Goal: Book appointment/travel/reservation

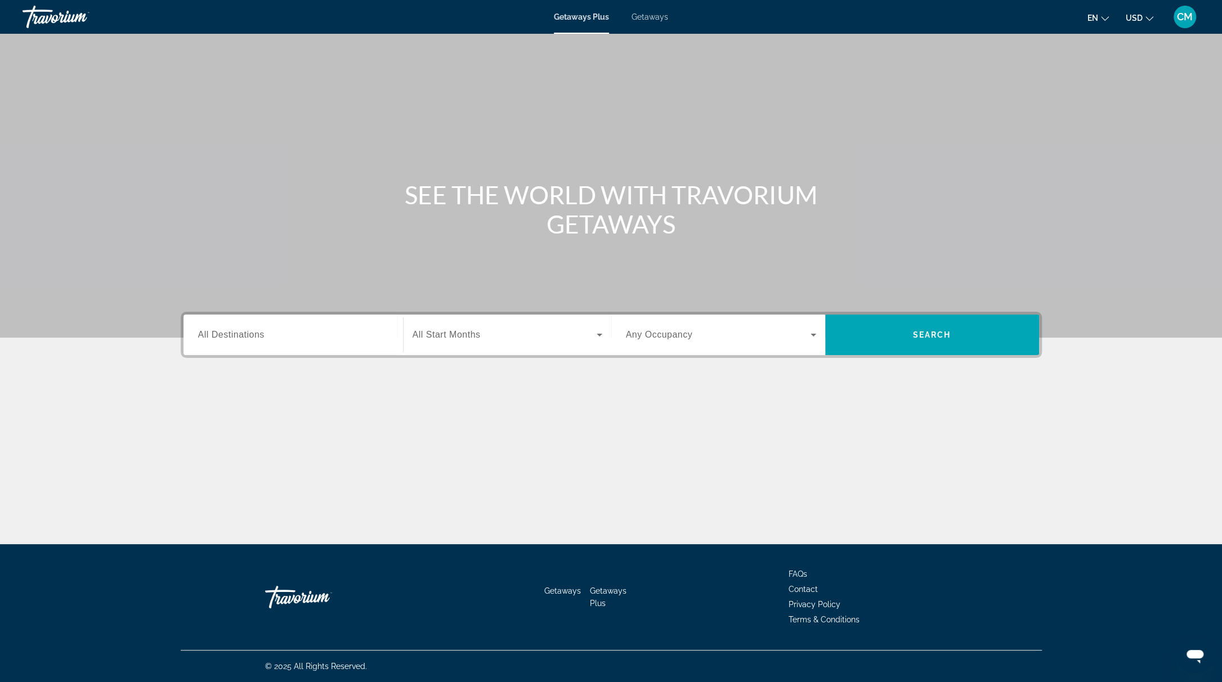
click at [280, 332] on input "Destination All Destinations" at bounding box center [293, 336] width 190 height 14
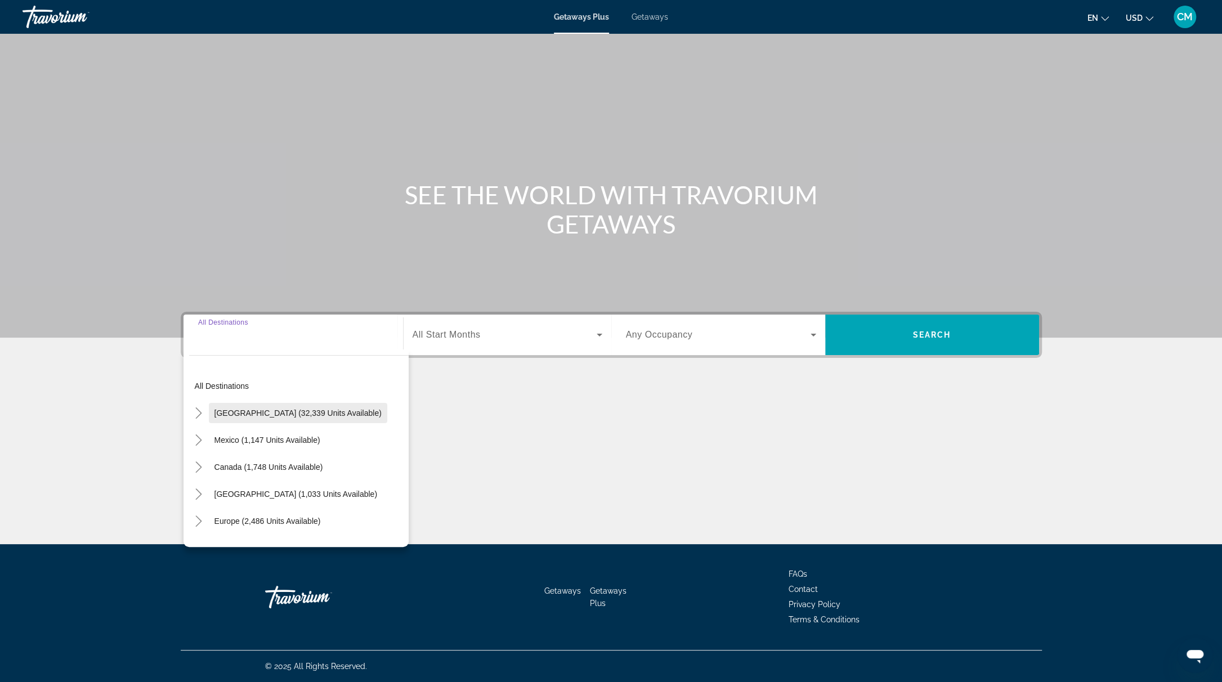
click at [254, 401] on span "Search widget" at bounding box center [298, 413] width 178 height 27
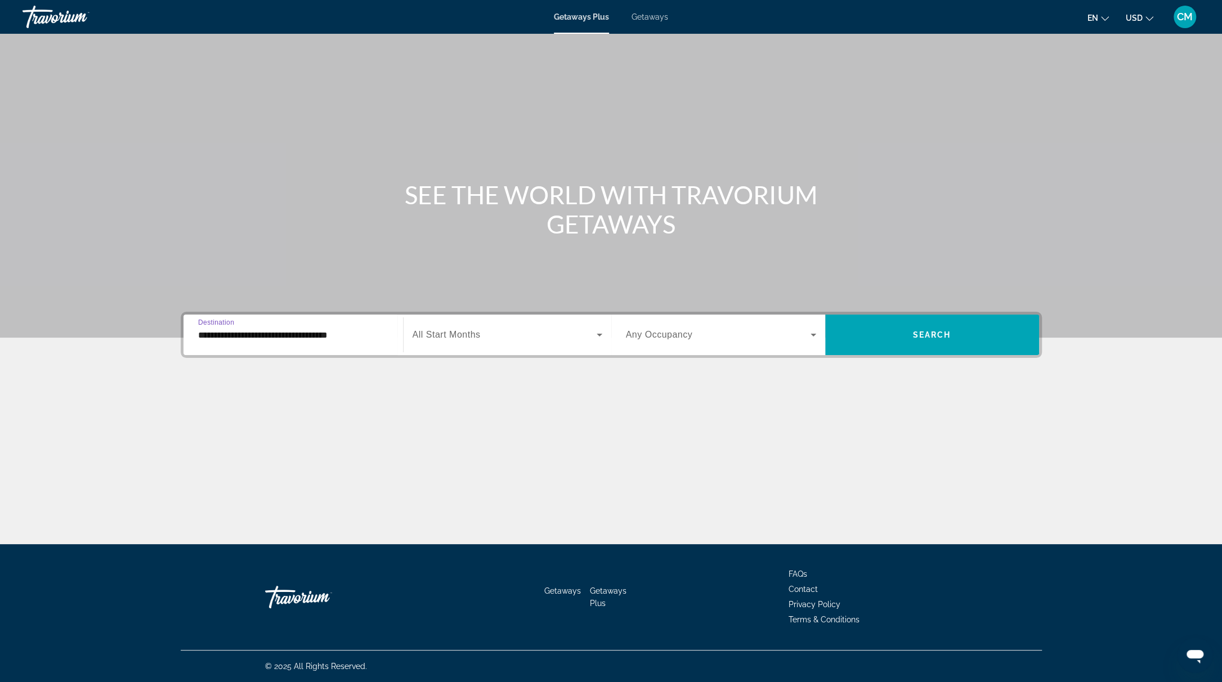
click at [317, 343] on div "**********" at bounding box center [293, 335] width 190 height 32
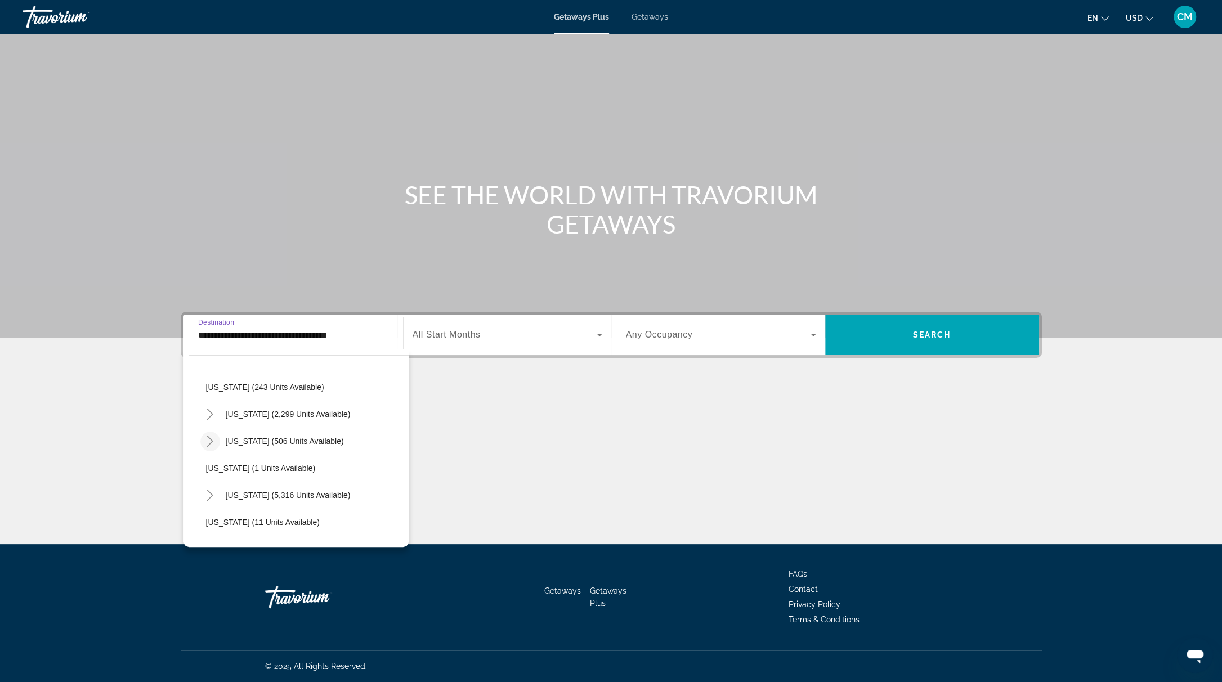
scroll to position [83, 0]
click at [208, 493] on icon "Toggle Florida (5,316 units available)" at bounding box center [209, 491] width 11 height 11
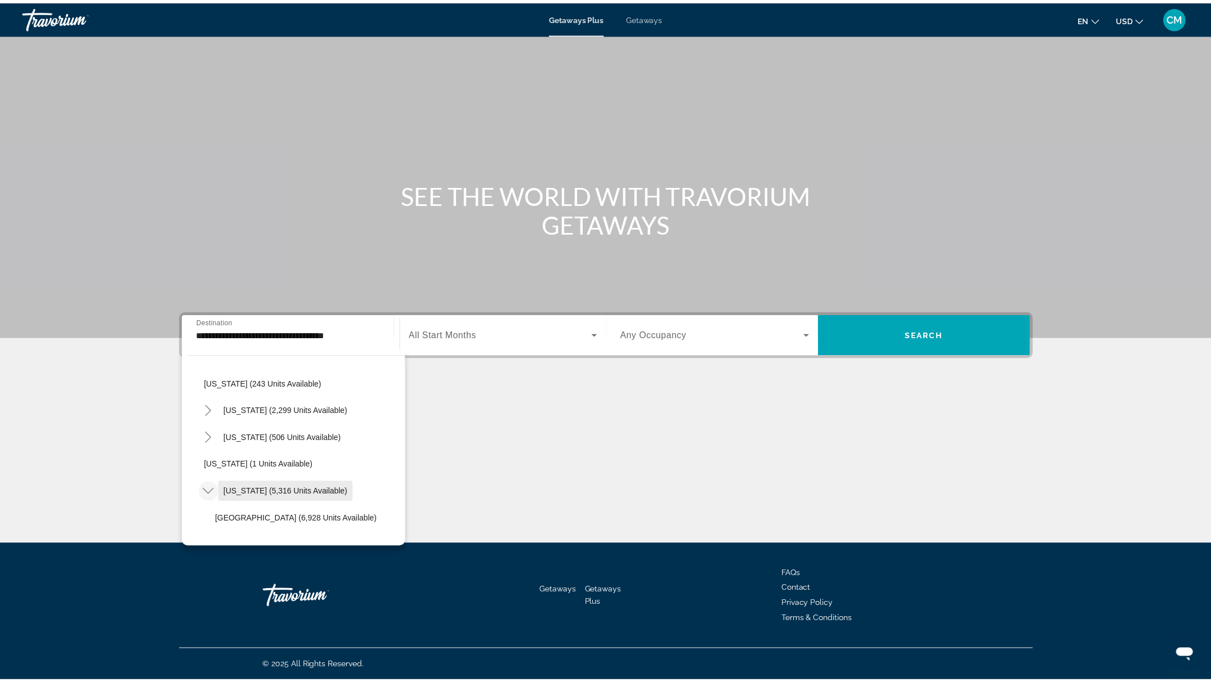
scroll to position [107, 0]
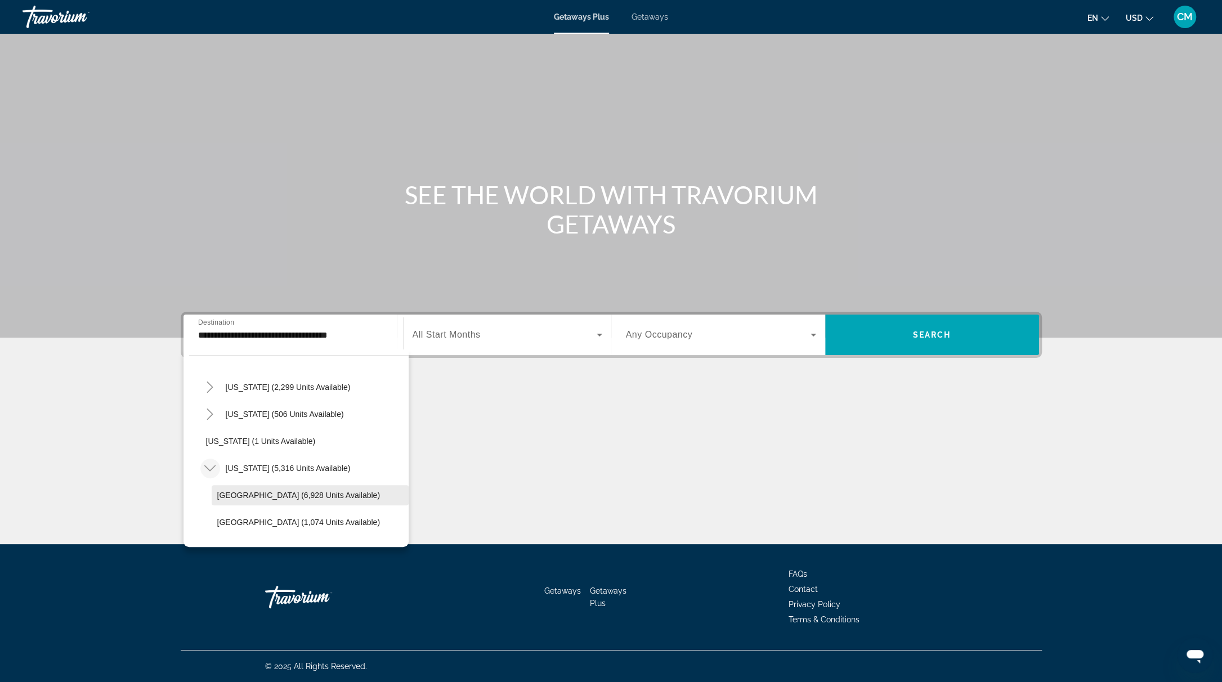
click at [243, 495] on span "Orlando & Disney Area (6,928 units available)" at bounding box center [298, 495] width 163 height 9
type input "**********"
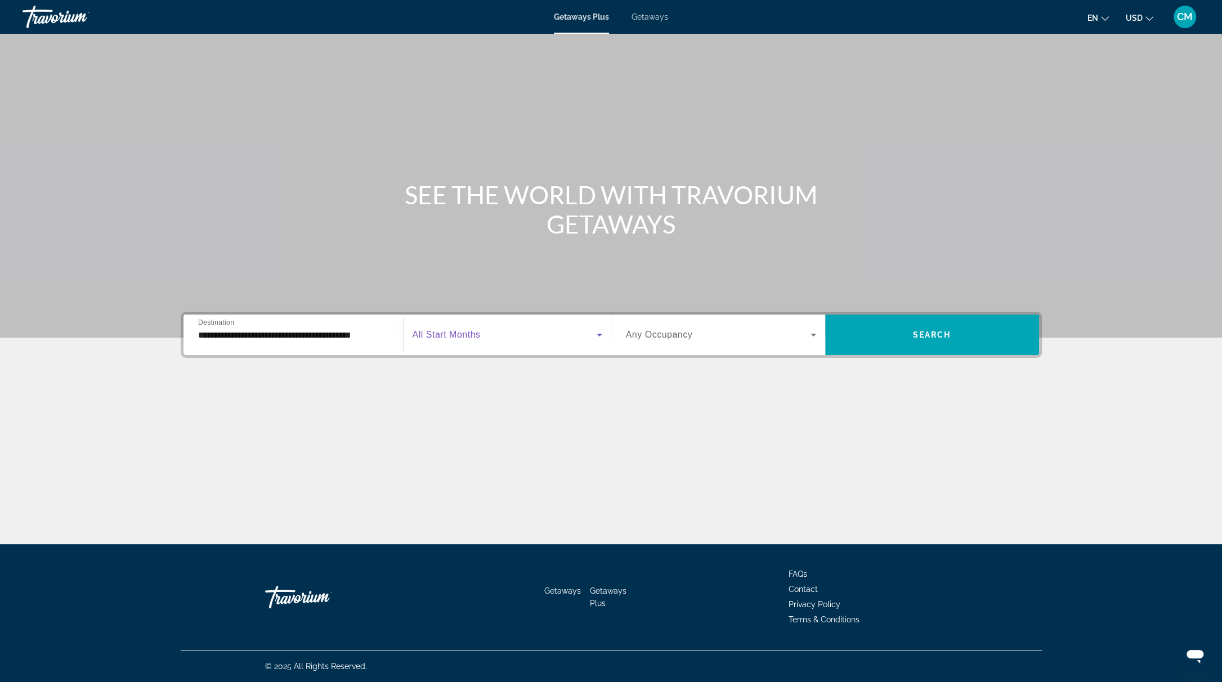
click at [484, 328] on span "Search widget" at bounding box center [505, 335] width 184 height 14
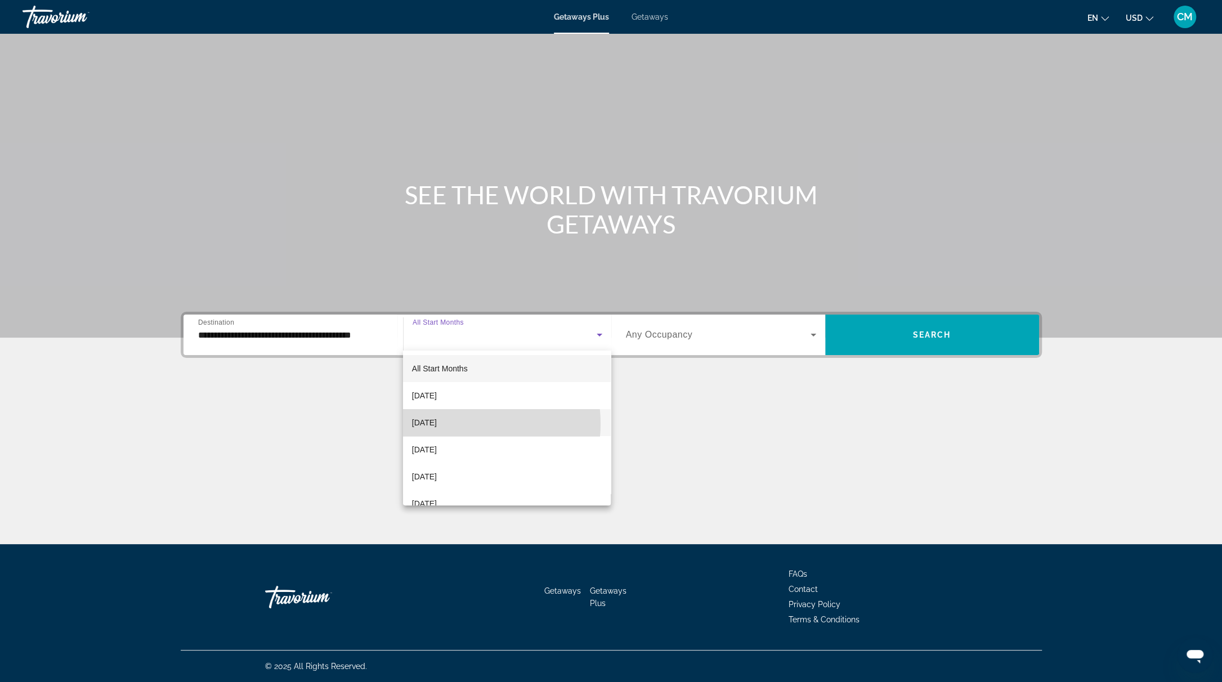
click at [468, 424] on mat-option "October 2025" at bounding box center [507, 422] width 208 height 27
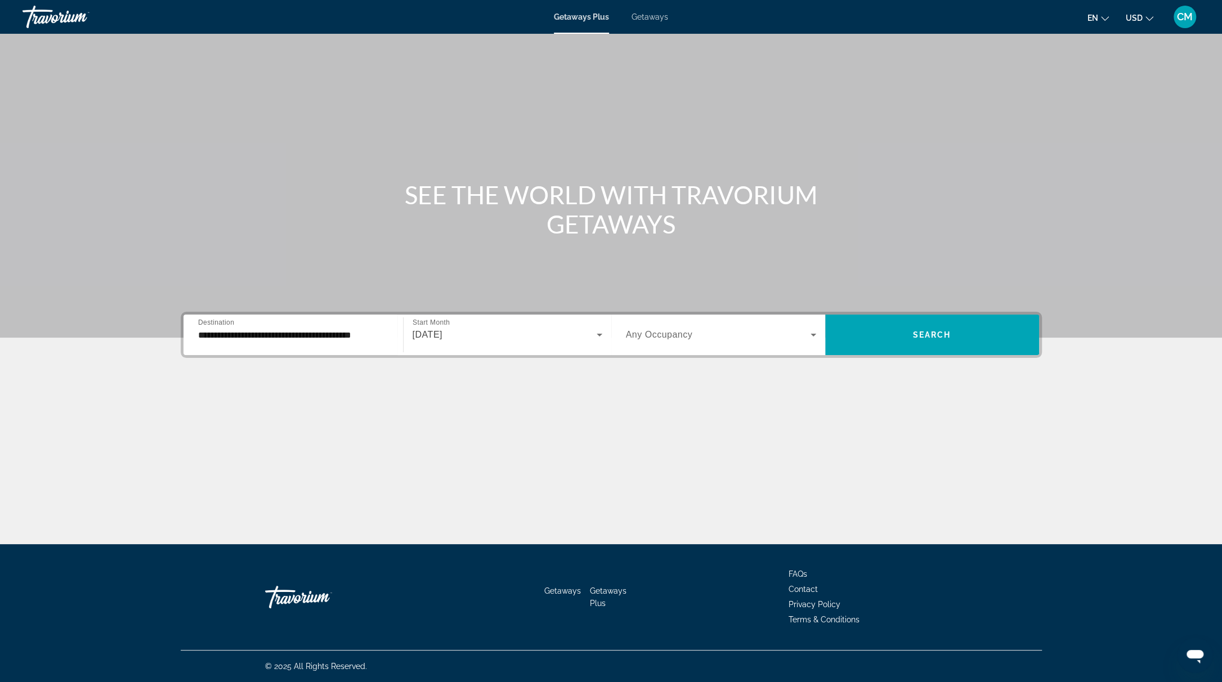
click at [671, 337] on span "Any Occupancy" at bounding box center [659, 335] width 67 height 10
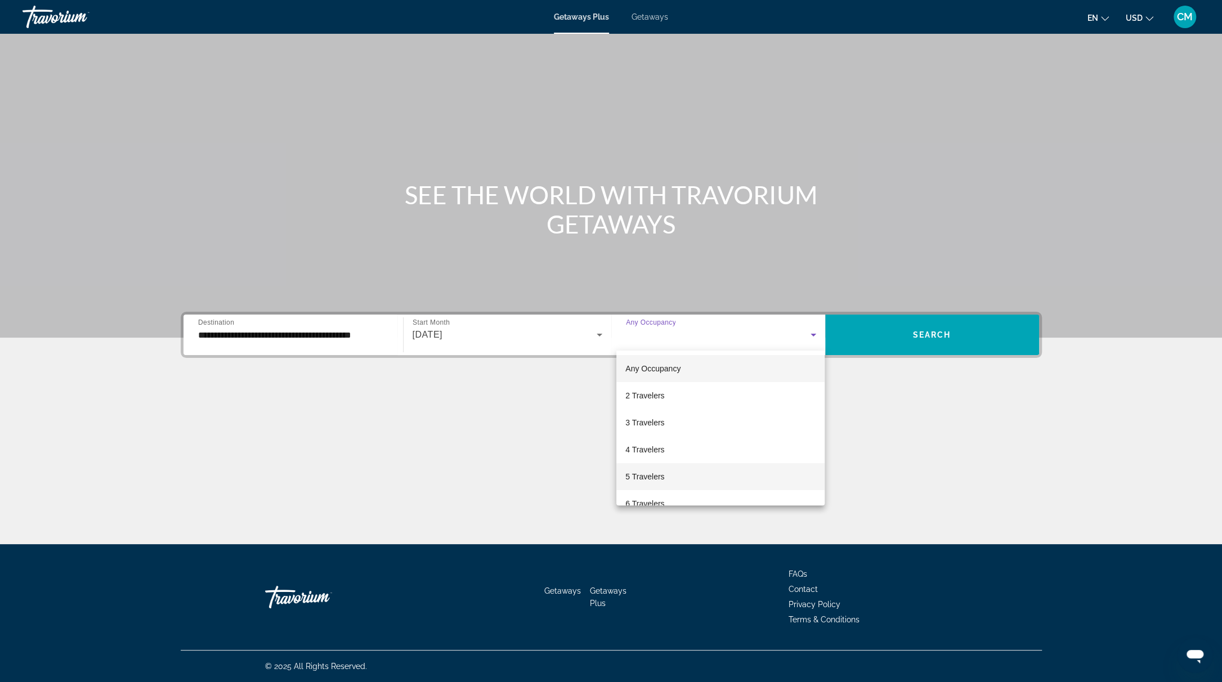
click at [679, 470] on mat-option "5 Travelers" at bounding box center [720, 476] width 208 height 27
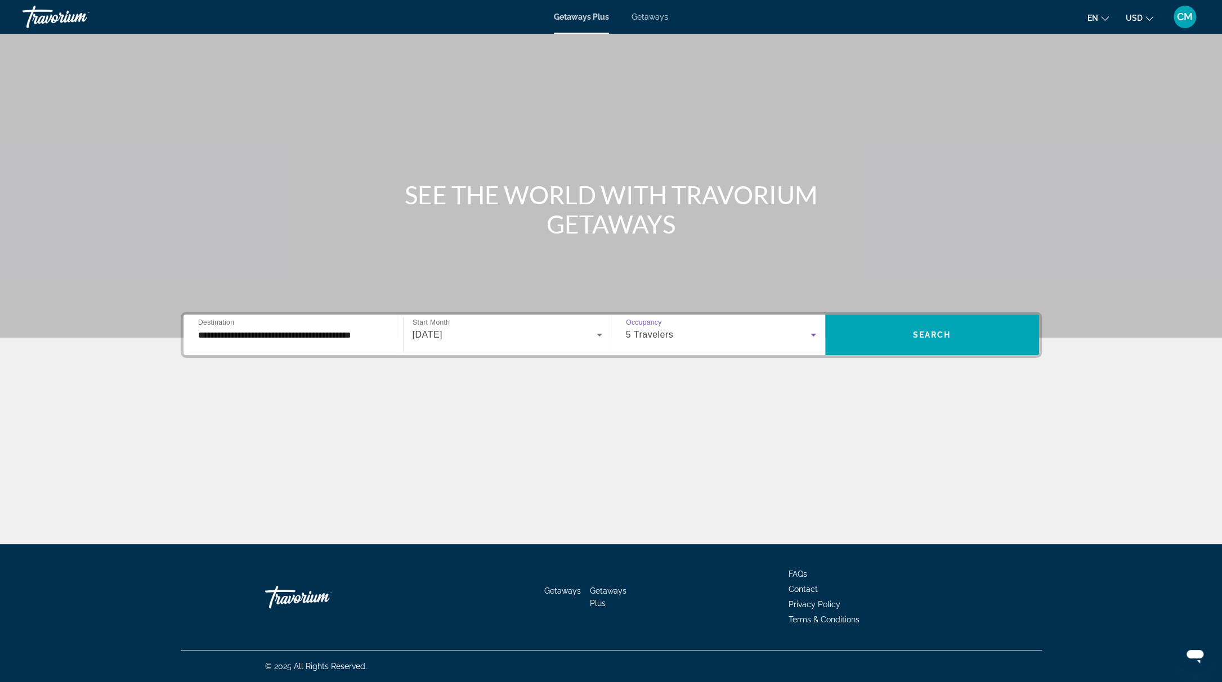
click at [839, 426] on div "Main content" at bounding box center [611, 428] width 861 height 84
click at [927, 337] on span "Search" at bounding box center [932, 334] width 38 height 9
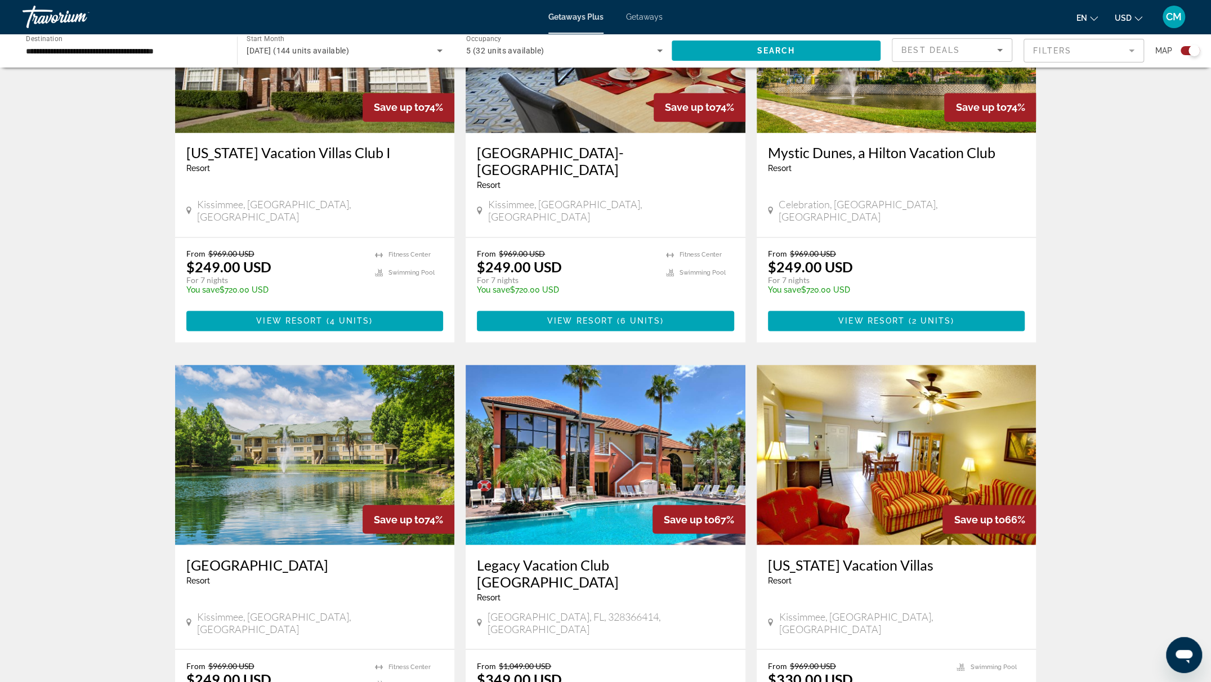
scroll to position [1475, 0]
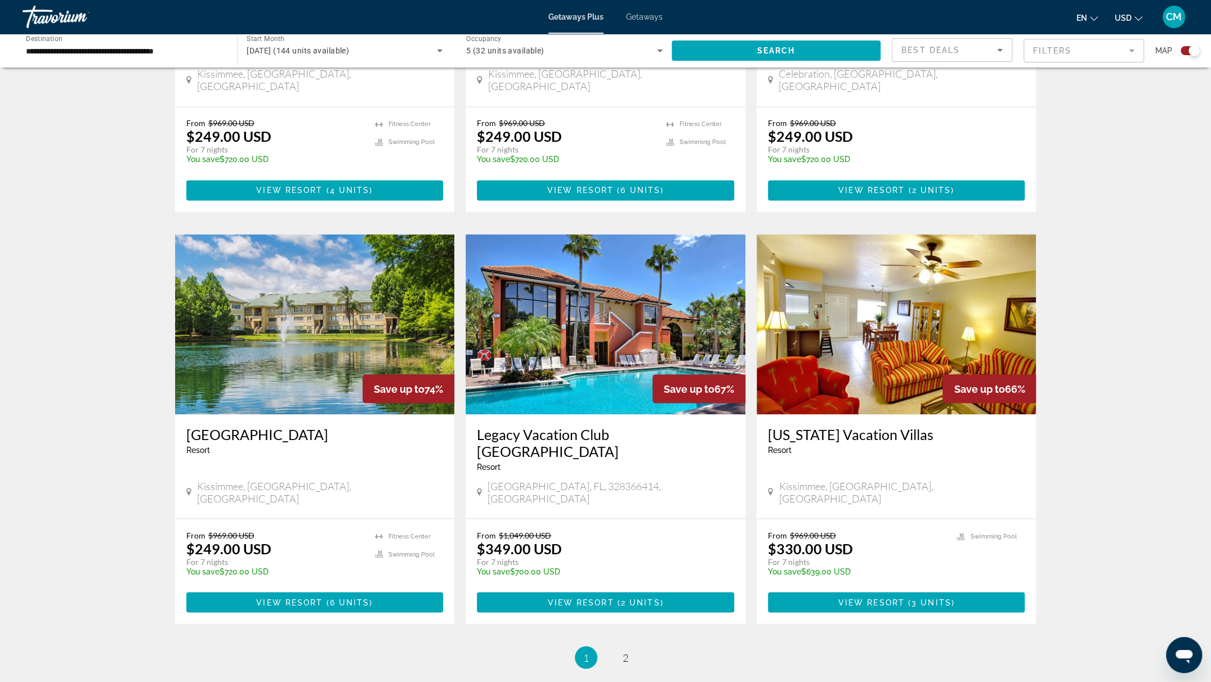
click at [637, 646] on ul "1 / 2 You're on page 1 page 2" at bounding box center [605, 657] width 861 height 23
click at [628, 651] on span "2" at bounding box center [626, 657] width 6 height 12
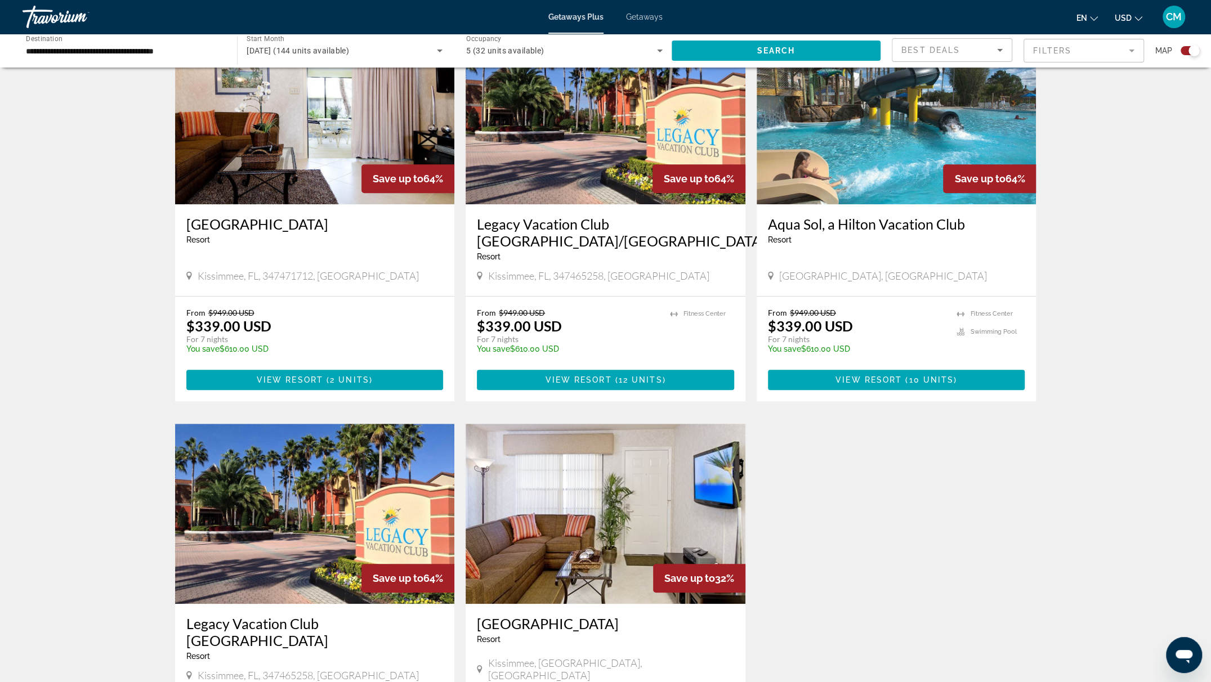
scroll to position [354, 0]
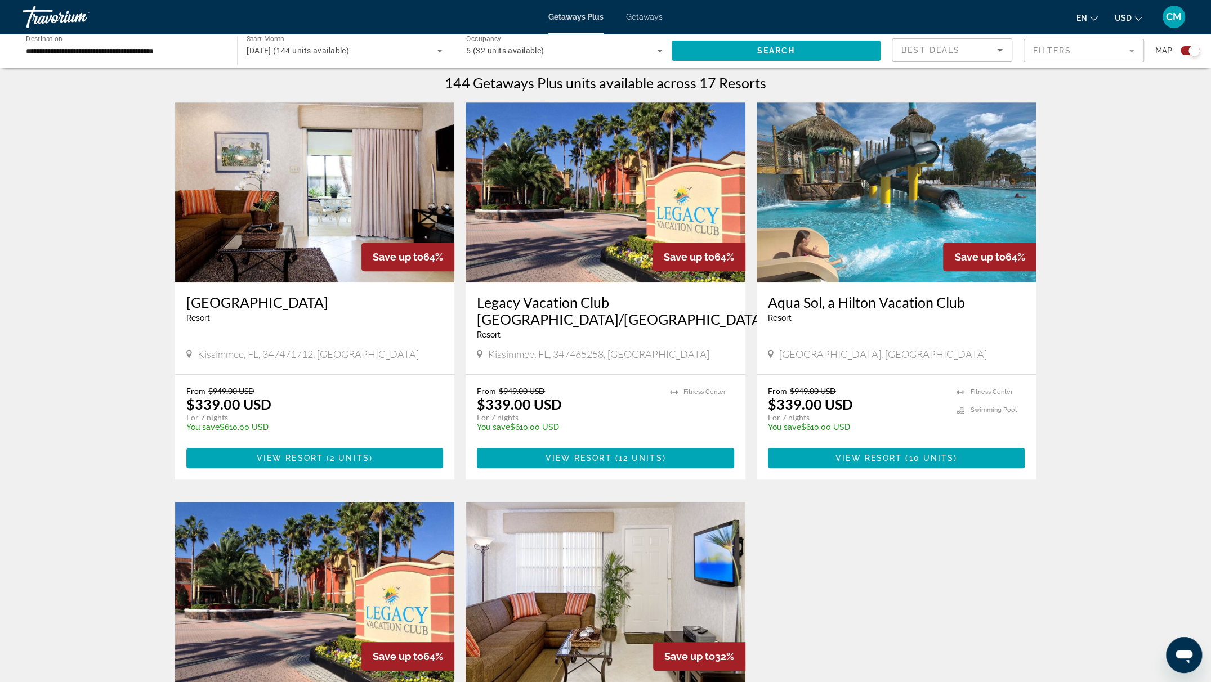
click at [344, 597] on img "Main content" at bounding box center [315, 592] width 280 height 180
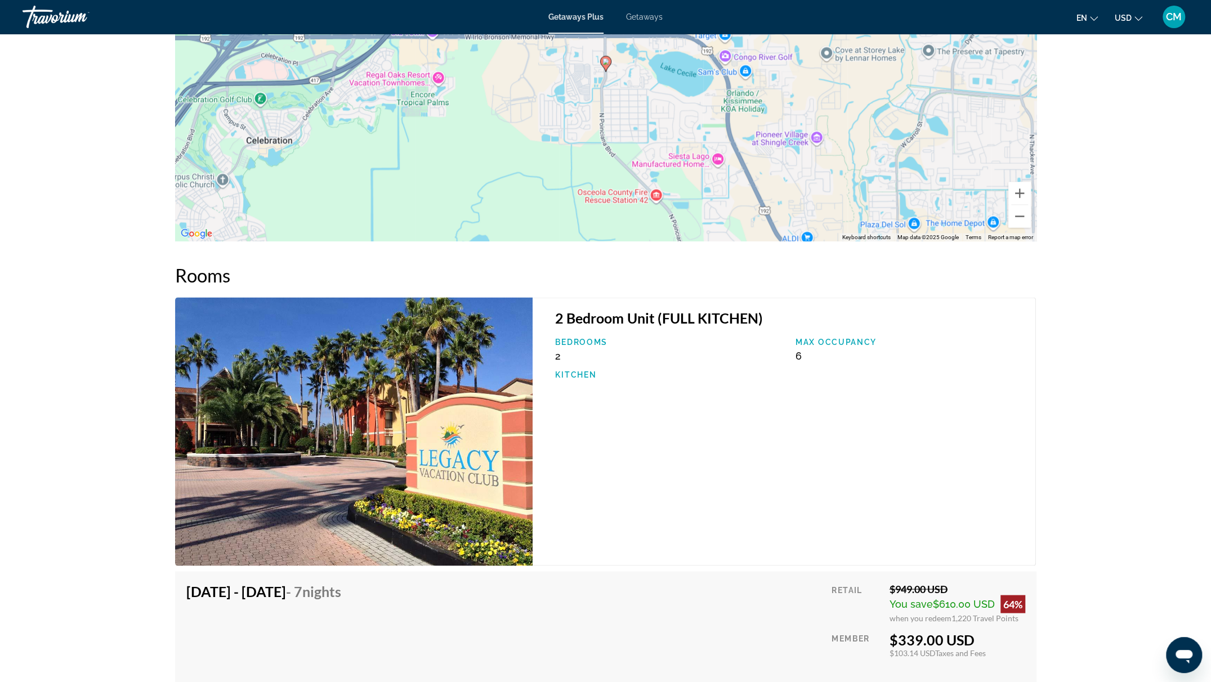
scroll to position [1017, 0]
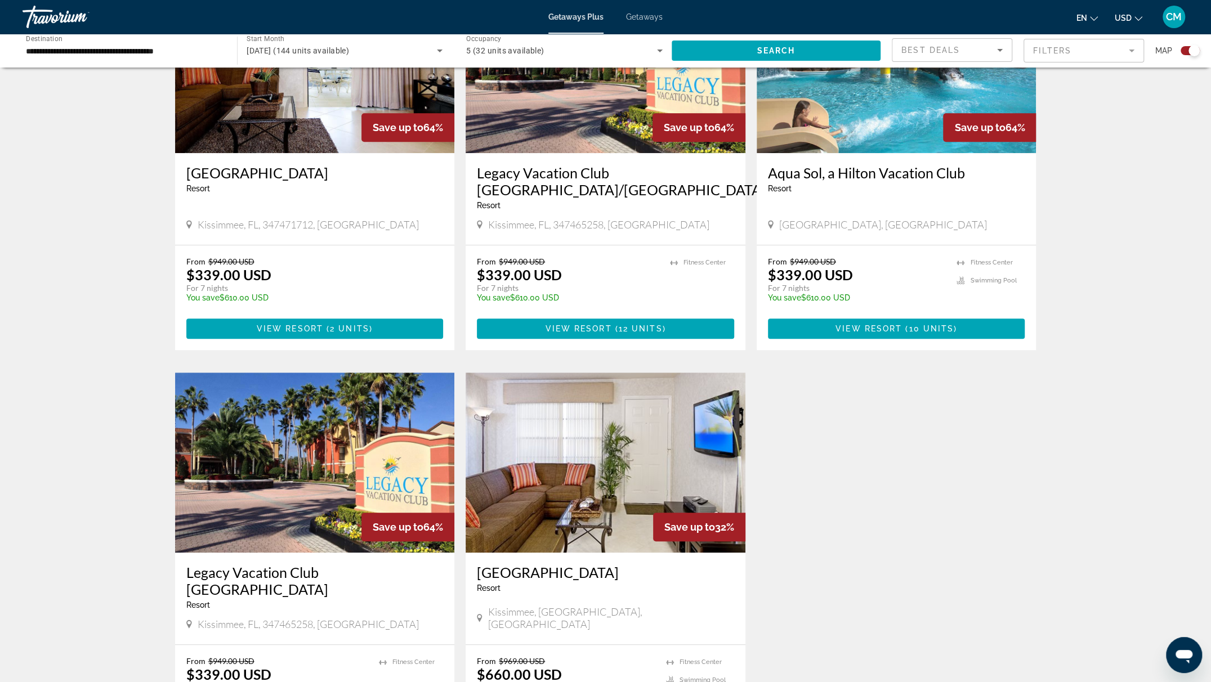
scroll to position [487, 0]
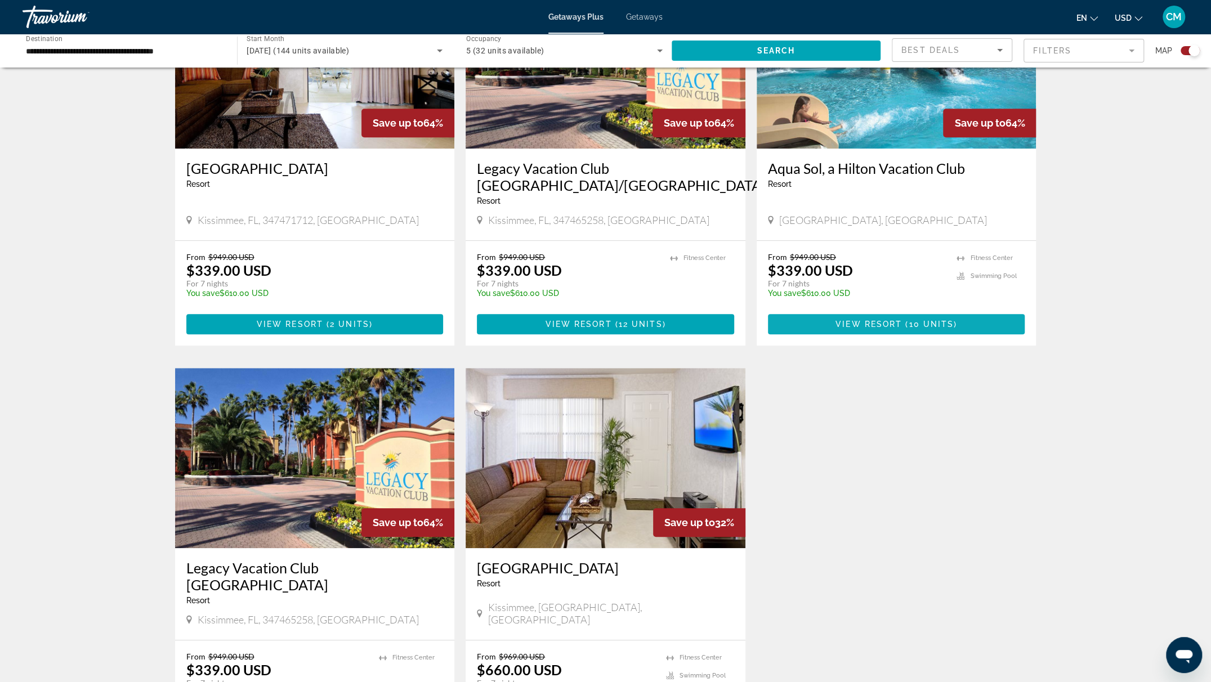
click at [856, 320] on span "View Resort" at bounding box center [868, 324] width 66 height 9
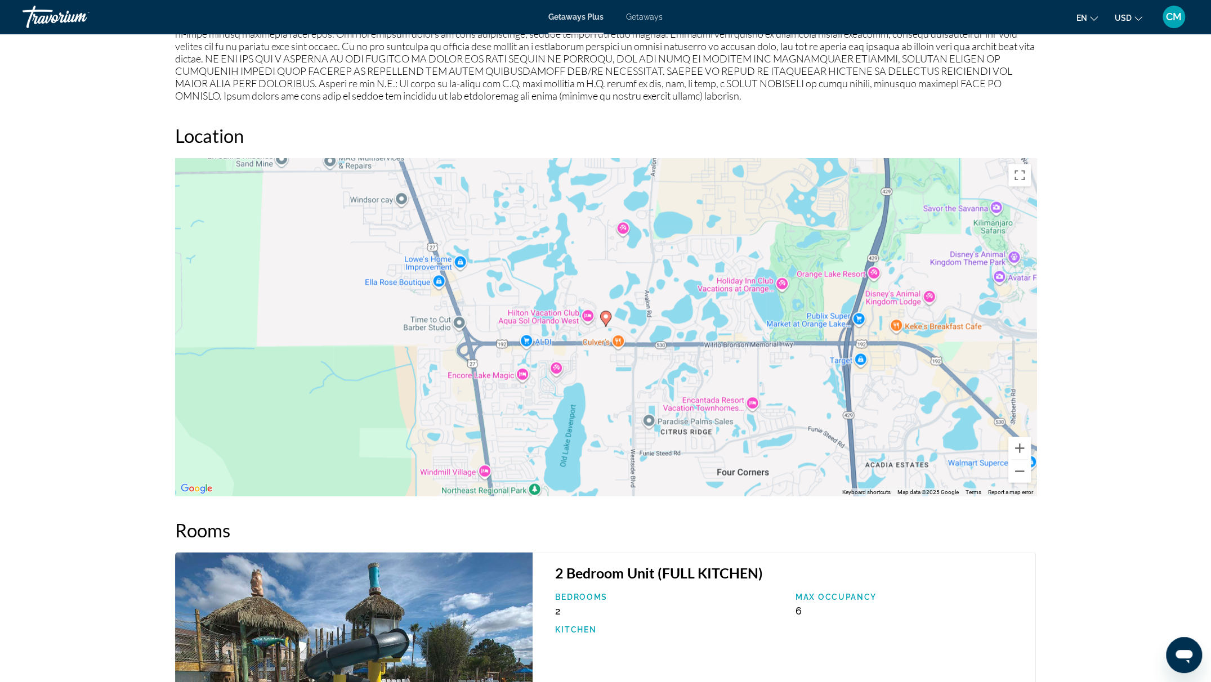
scroll to position [1572, 0]
